Goal: Navigation & Orientation: Understand site structure

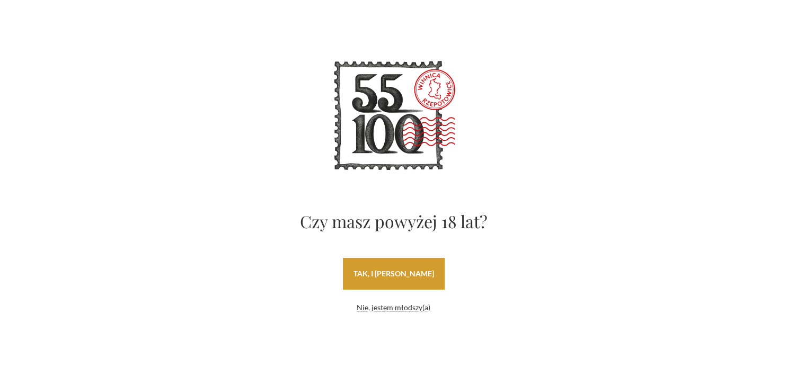
click at [431, 277] on link "tak, i uwielbiam wino" at bounding box center [394, 274] width 102 height 32
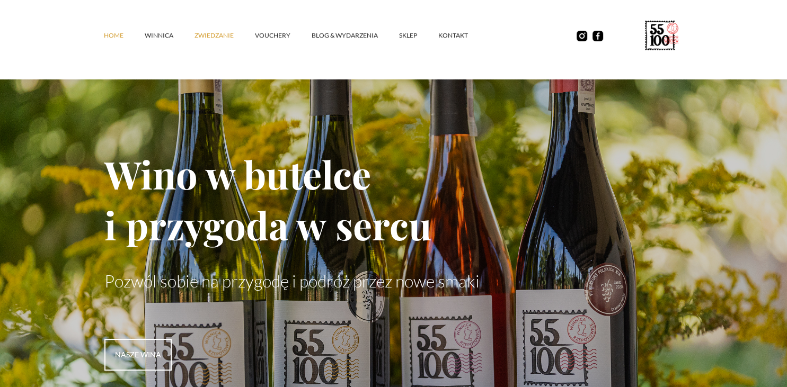
click at [221, 35] on link "ZWIEDZANIE" at bounding box center [224, 36] width 60 height 32
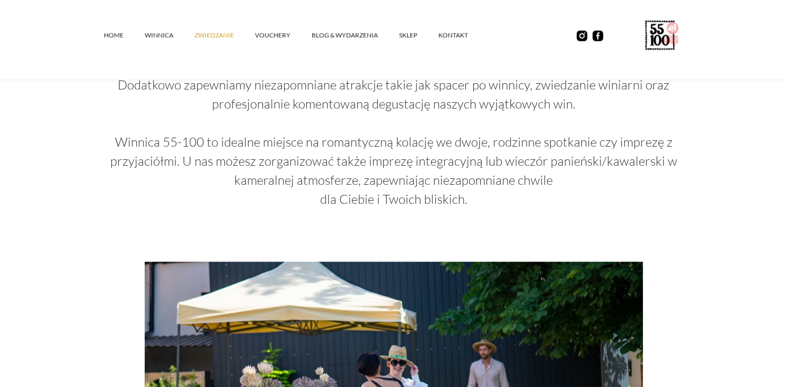
scroll to position [1481, 0]
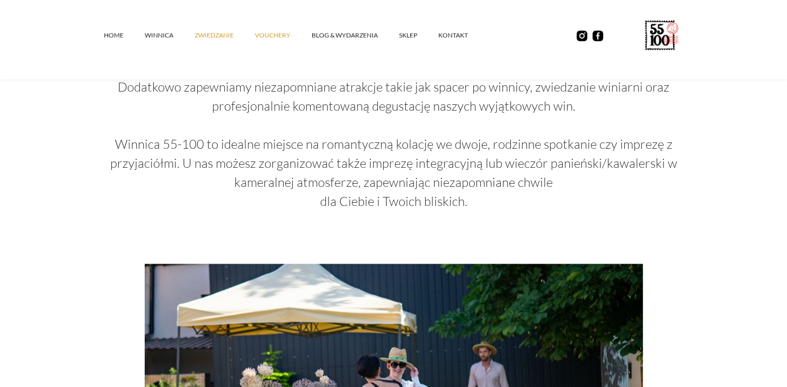
click at [260, 36] on link "vouchery" at bounding box center [283, 36] width 57 height 32
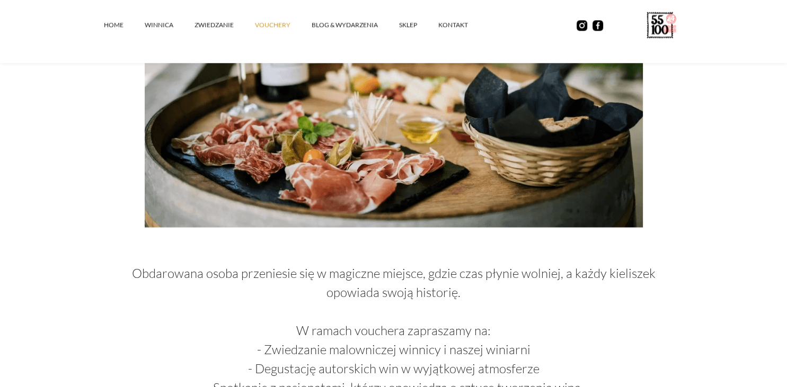
scroll to position [345, 0]
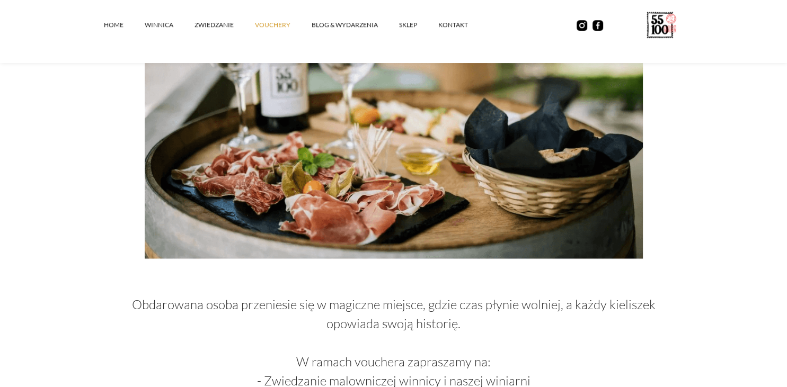
click at [260, 36] on link "vouchery" at bounding box center [283, 25] width 57 height 32
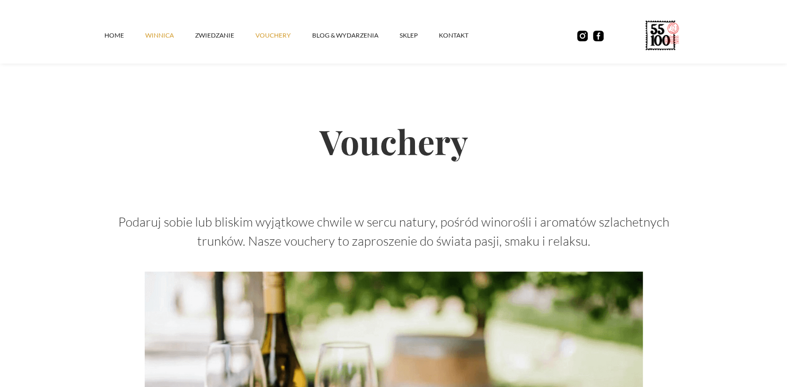
click at [166, 37] on link "winnica" at bounding box center [170, 36] width 50 height 32
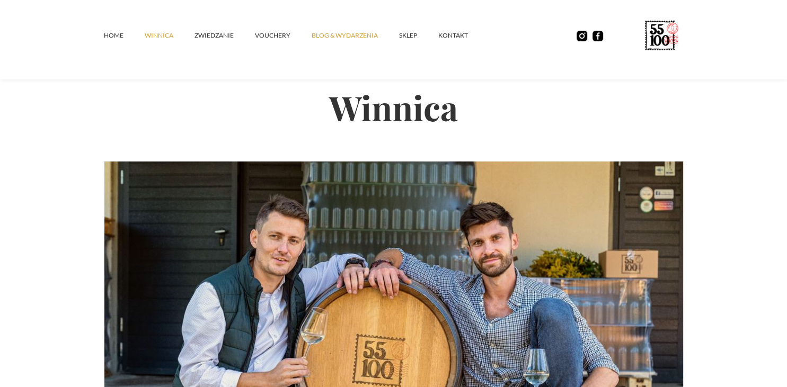
click at [342, 35] on link "Blog & Wydarzenia" at bounding box center [354, 36] width 87 height 32
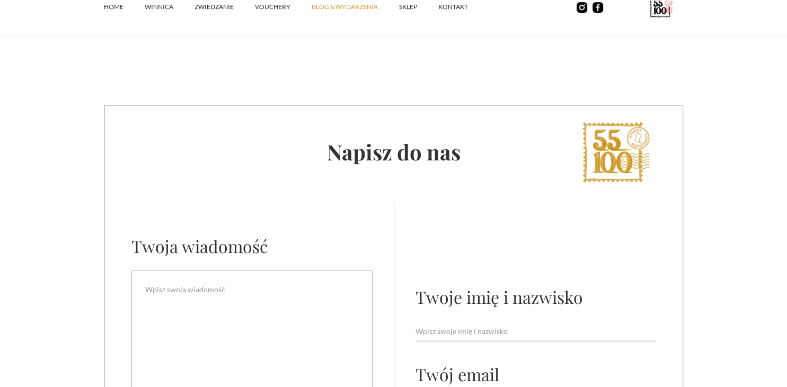
scroll to position [2908, 0]
